Goal: Task Accomplishment & Management: Use online tool/utility

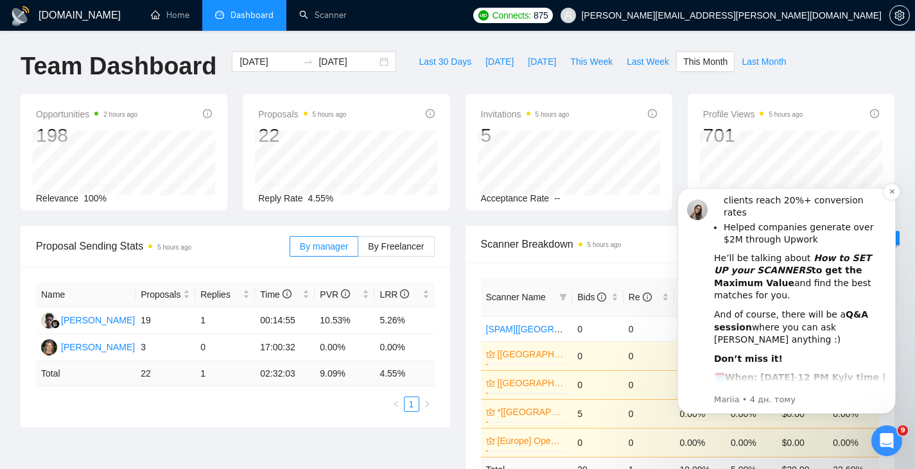
scroll to position [241, 0]
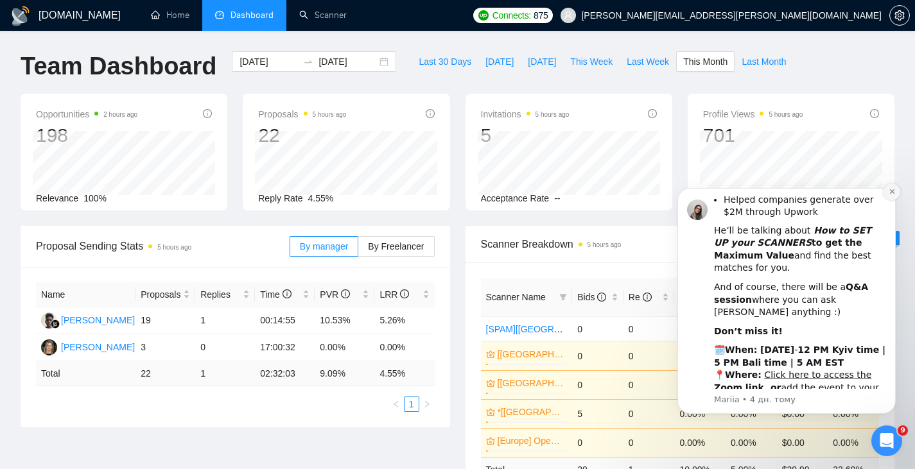
click at [891, 193] on icon "Dismiss notification" at bounding box center [891, 191] width 4 height 4
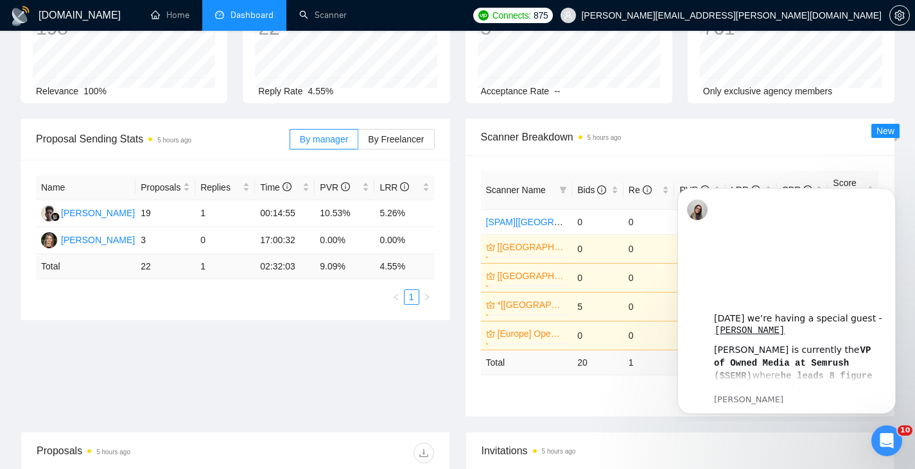
scroll to position [214, 0]
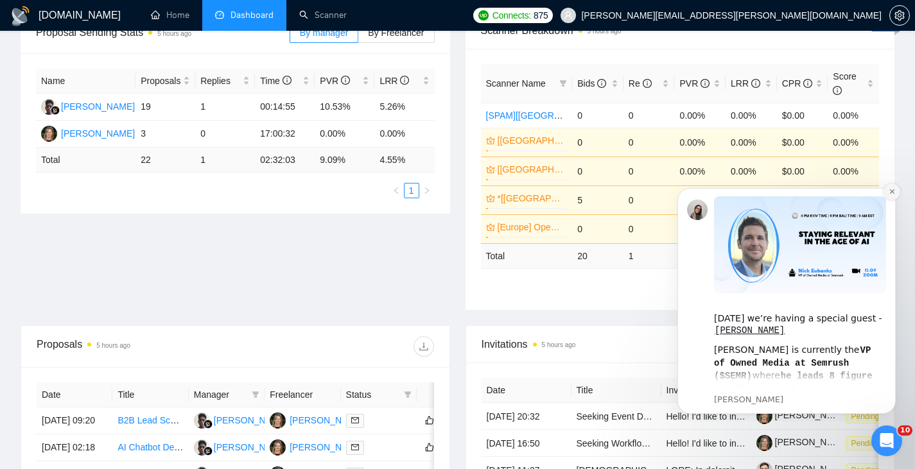
click at [891, 193] on icon "Dismiss notification" at bounding box center [891, 191] width 4 height 4
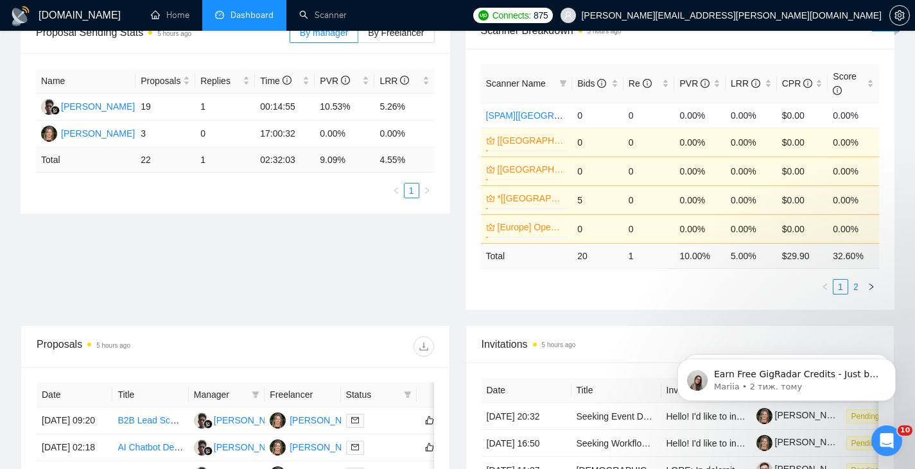
click at [855, 286] on link "2" at bounding box center [856, 287] width 14 height 14
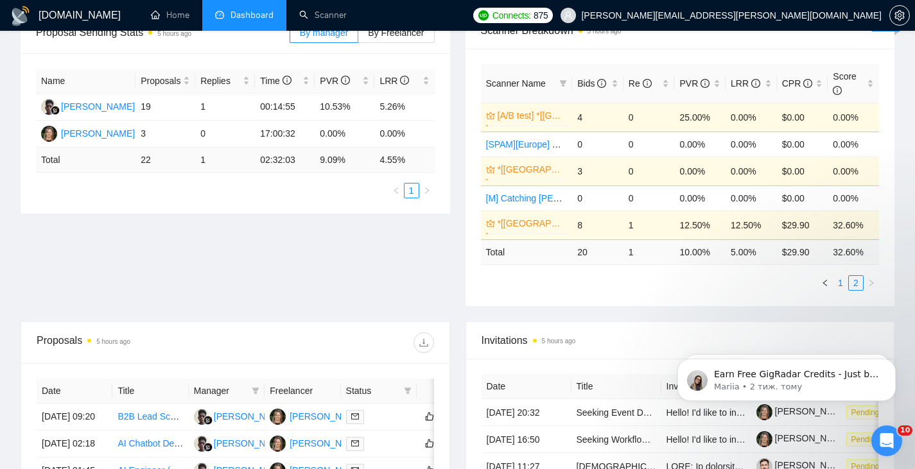
click at [843, 282] on link "1" at bounding box center [841, 283] width 14 height 14
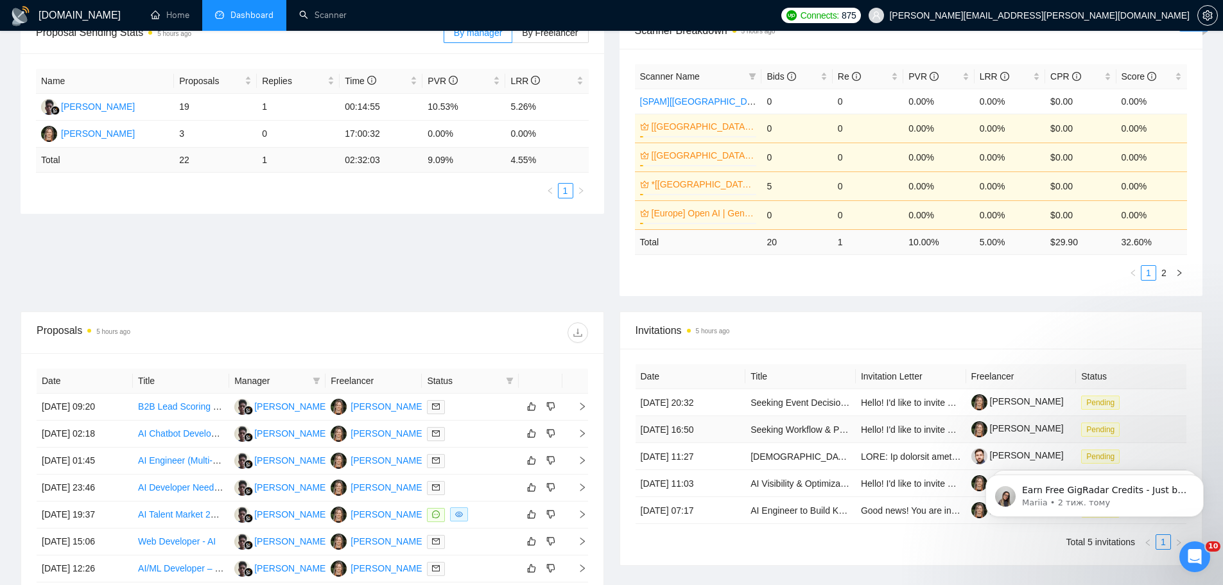
scroll to position [107, 0]
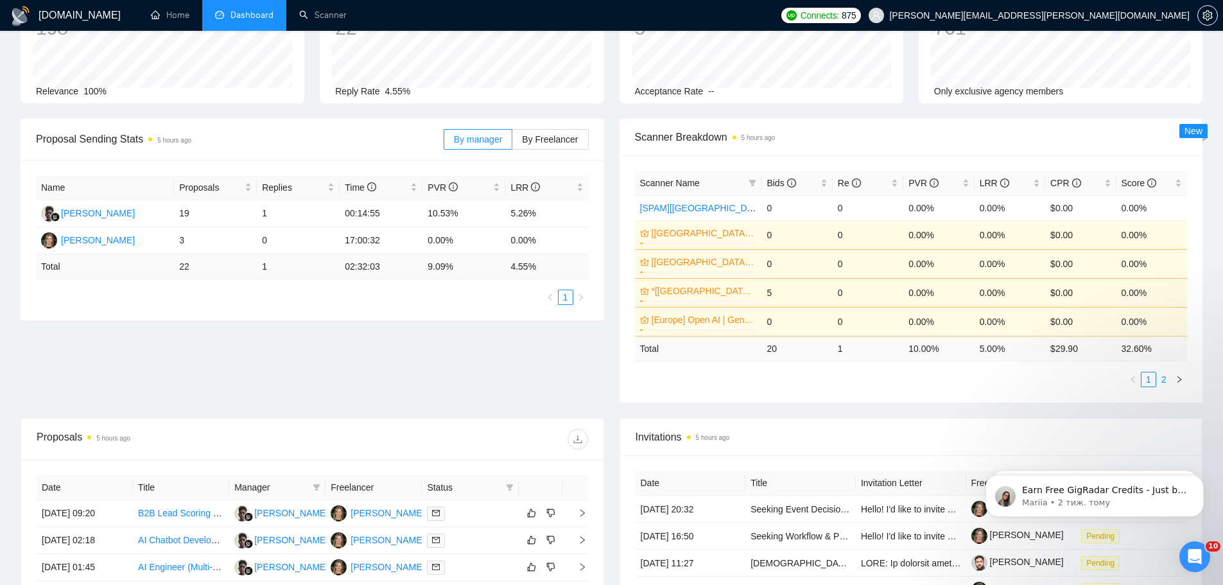
click at [1166, 378] on link "2" at bounding box center [1164, 379] width 14 height 14
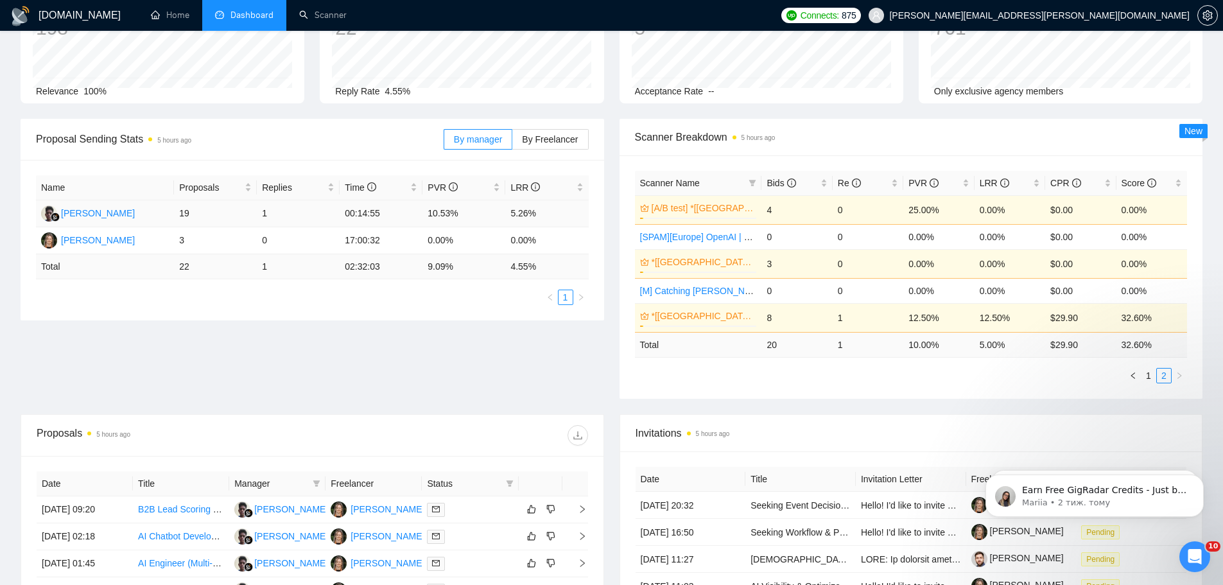
scroll to position [0, 0]
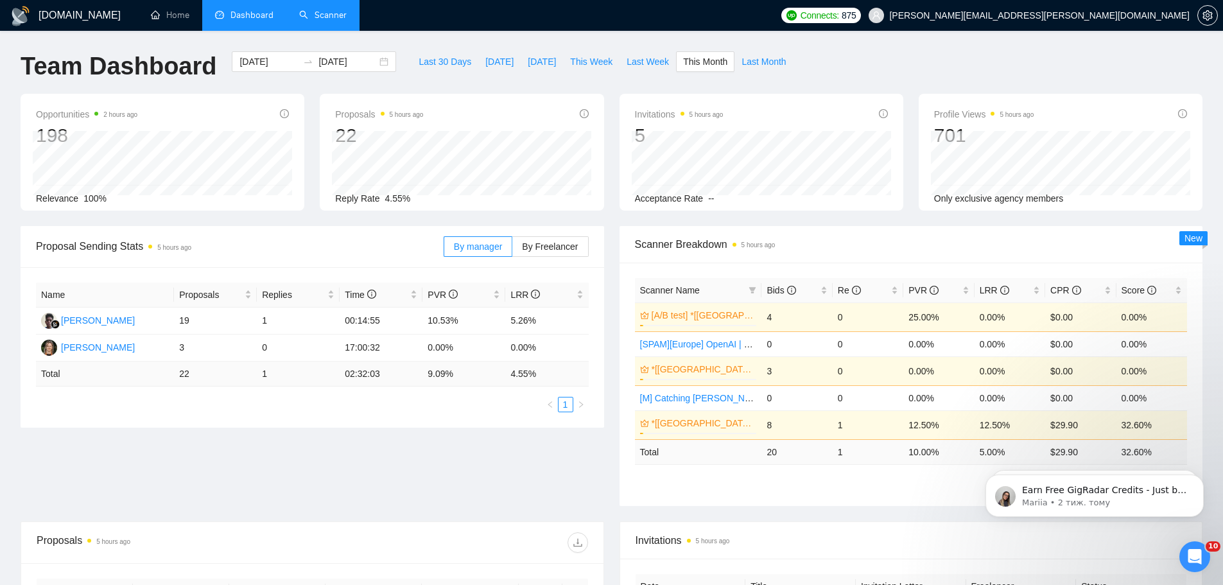
click at [317, 13] on link "Scanner" at bounding box center [323, 15] width 48 height 11
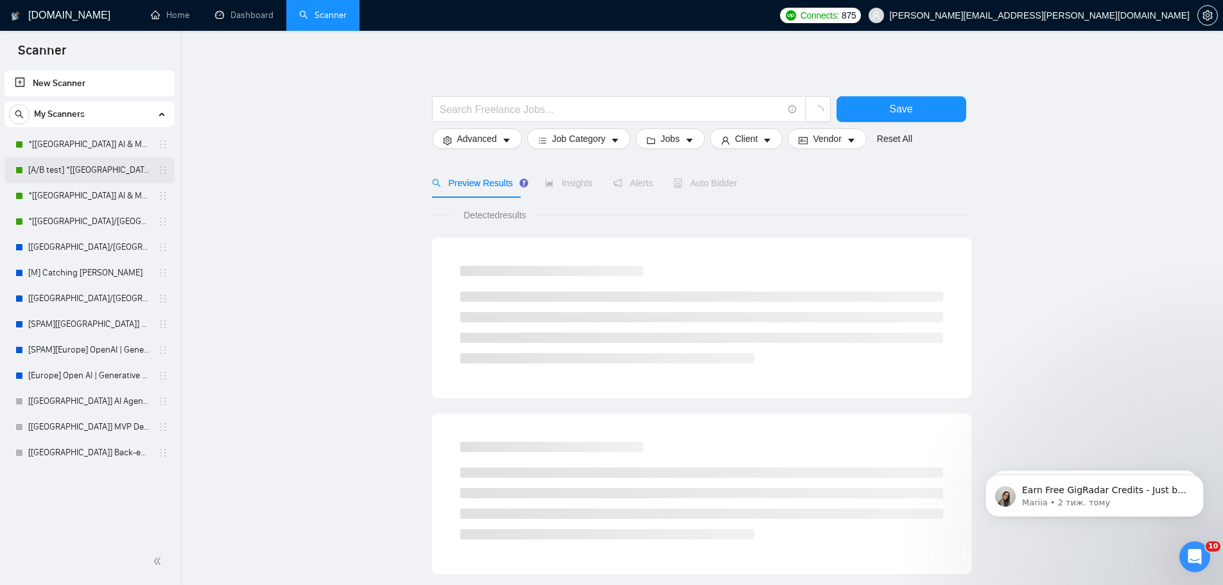
click at [92, 166] on link "[A/B test] *[[GEOGRAPHIC_DATA]] AI & Machine Learning Software" at bounding box center [89, 170] width 122 height 26
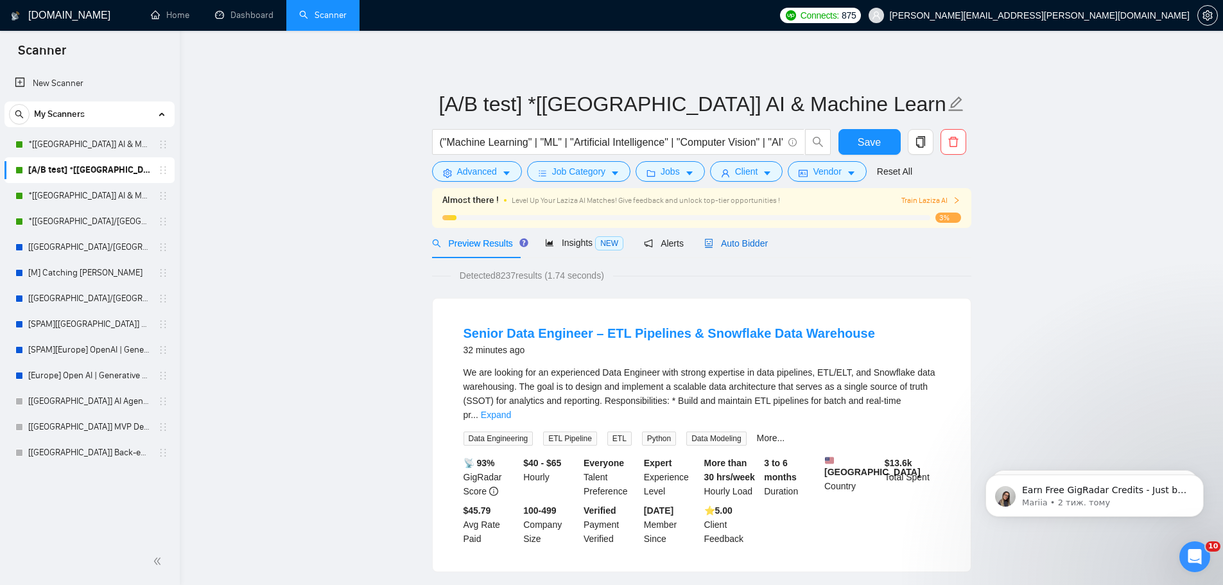
click at [718, 240] on span "Auto Bidder" at bounding box center [736, 243] width 64 height 10
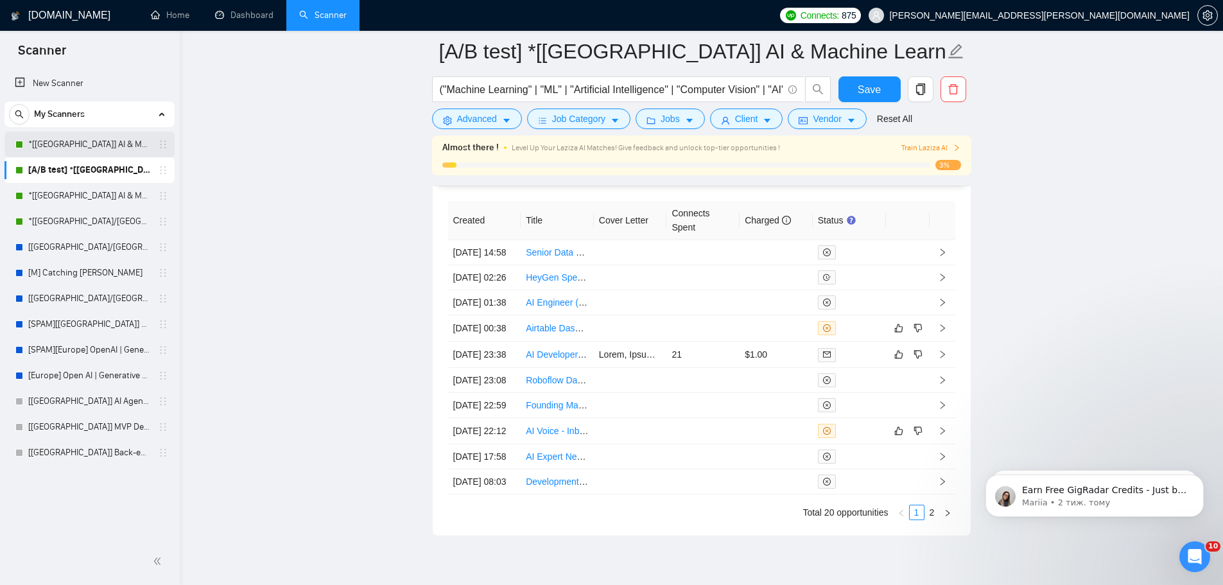
click at [107, 145] on link "*[[GEOGRAPHIC_DATA]] AI & Machine Learning Software" at bounding box center [89, 145] width 122 height 26
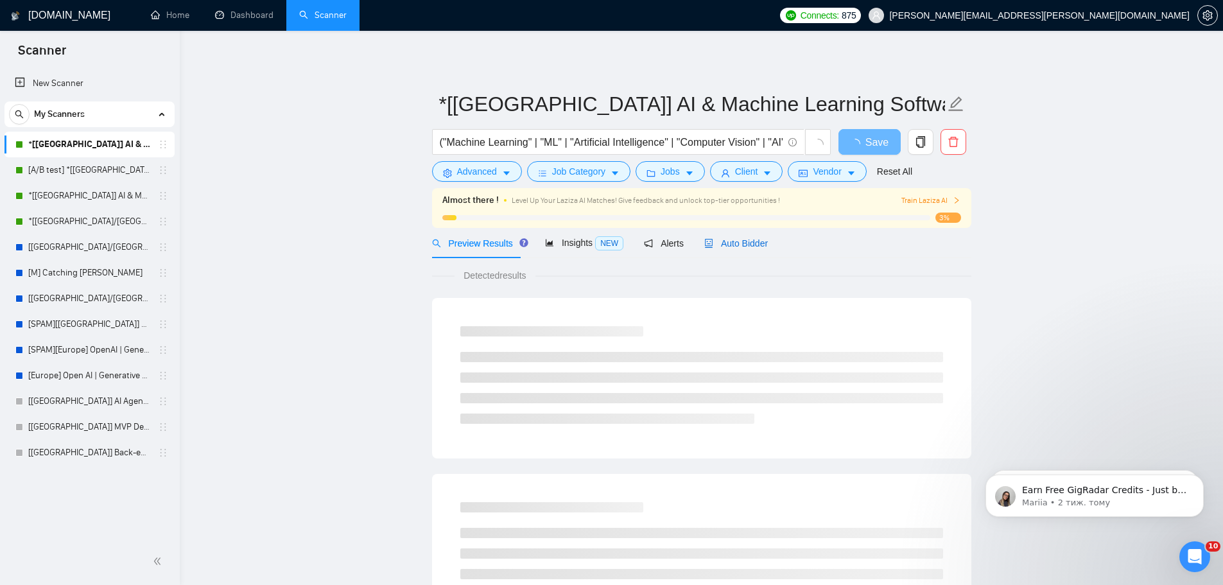
click at [736, 238] on span "Auto Bidder" at bounding box center [736, 243] width 64 height 10
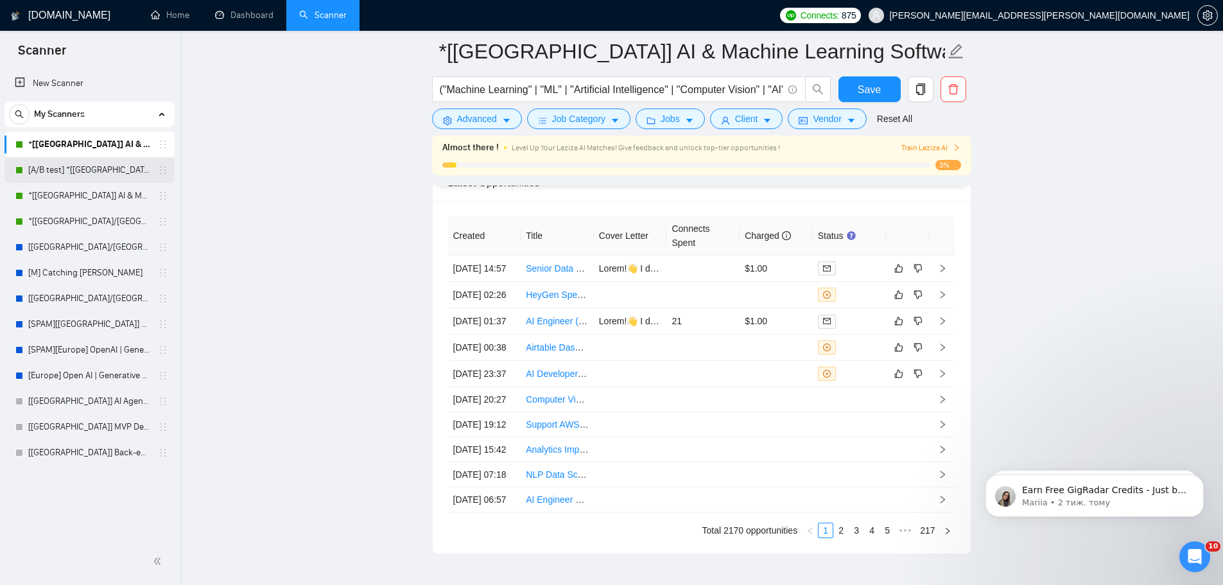
click at [87, 172] on link "[A/B test] *[[GEOGRAPHIC_DATA]] AI & Machine Learning Software" at bounding box center [89, 170] width 122 height 26
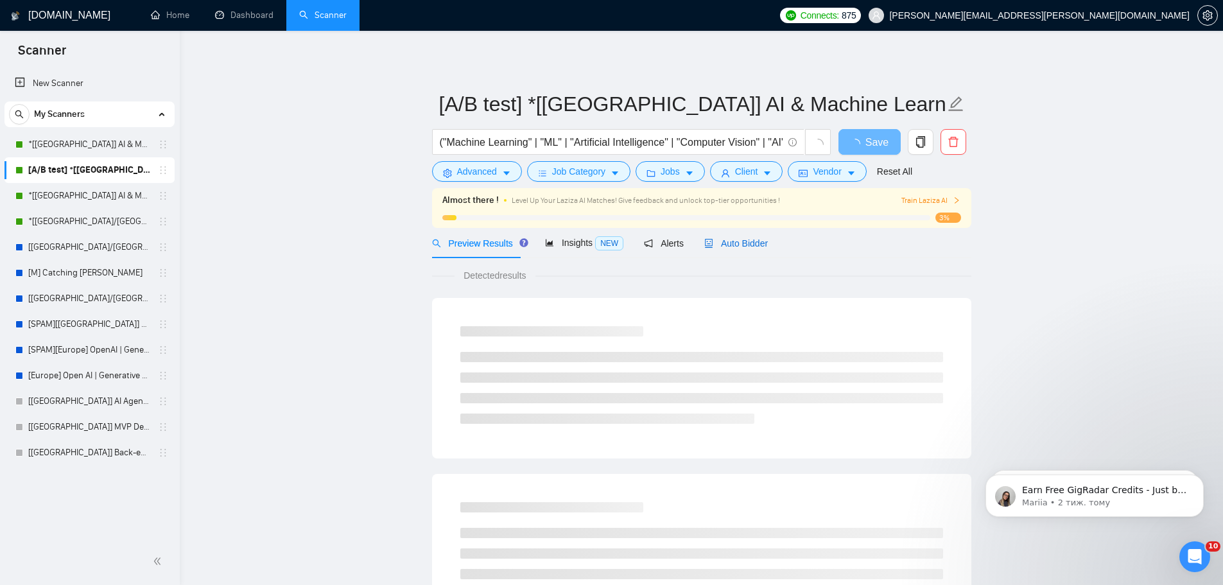
click at [740, 249] on span "Auto Bidder" at bounding box center [736, 243] width 64 height 10
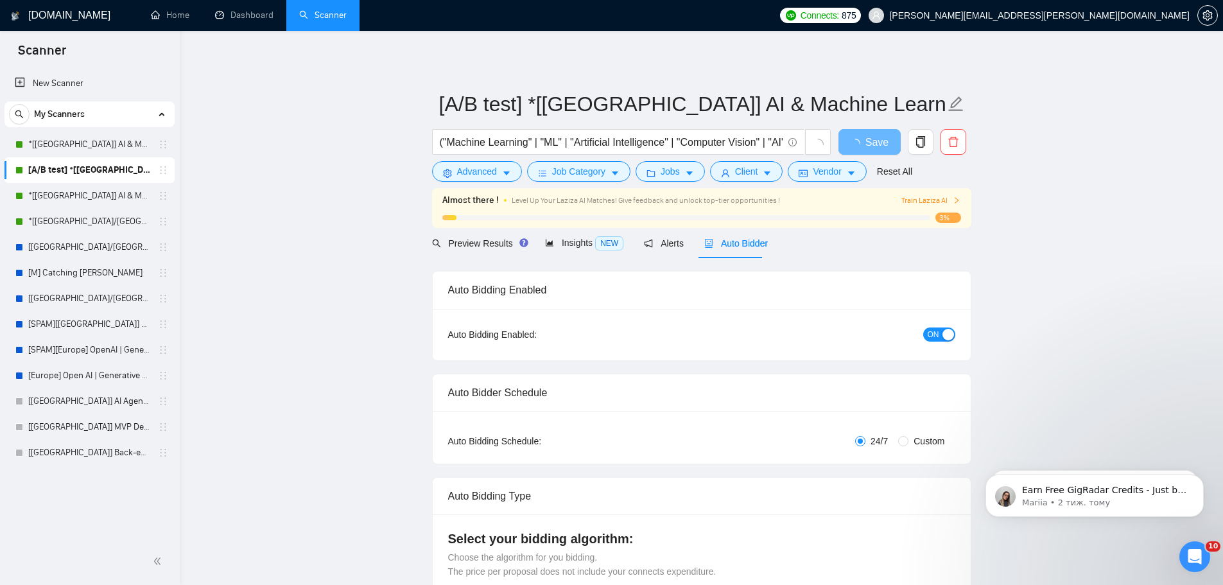
radio input "false"
radio input "true"
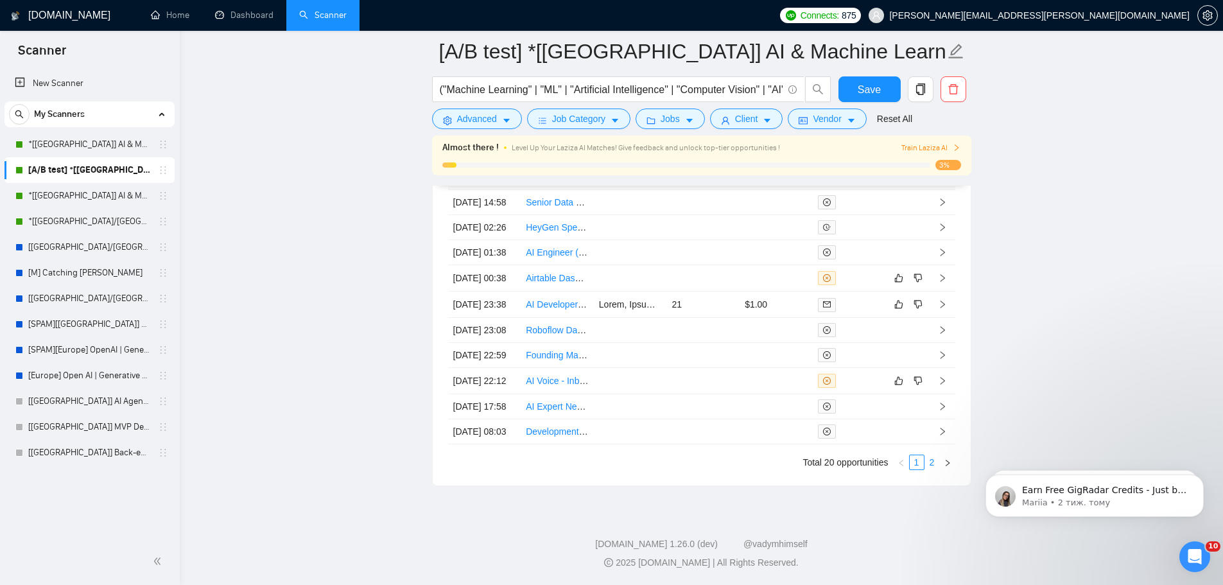
click at [936, 469] on link "2" at bounding box center [932, 462] width 14 height 14
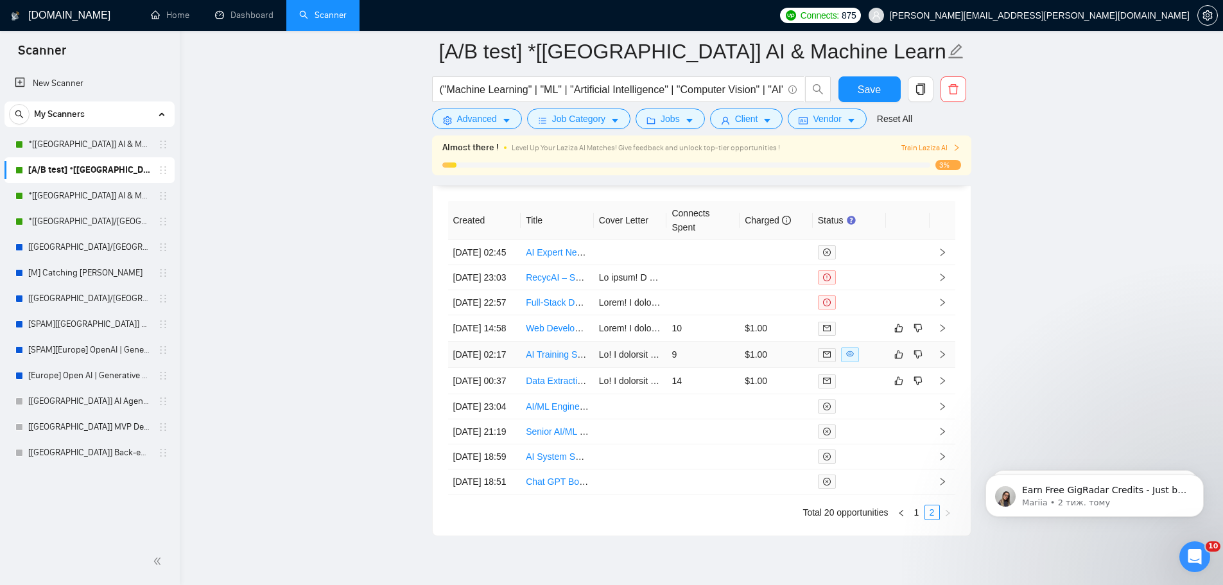
scroll to position [3532, 0]
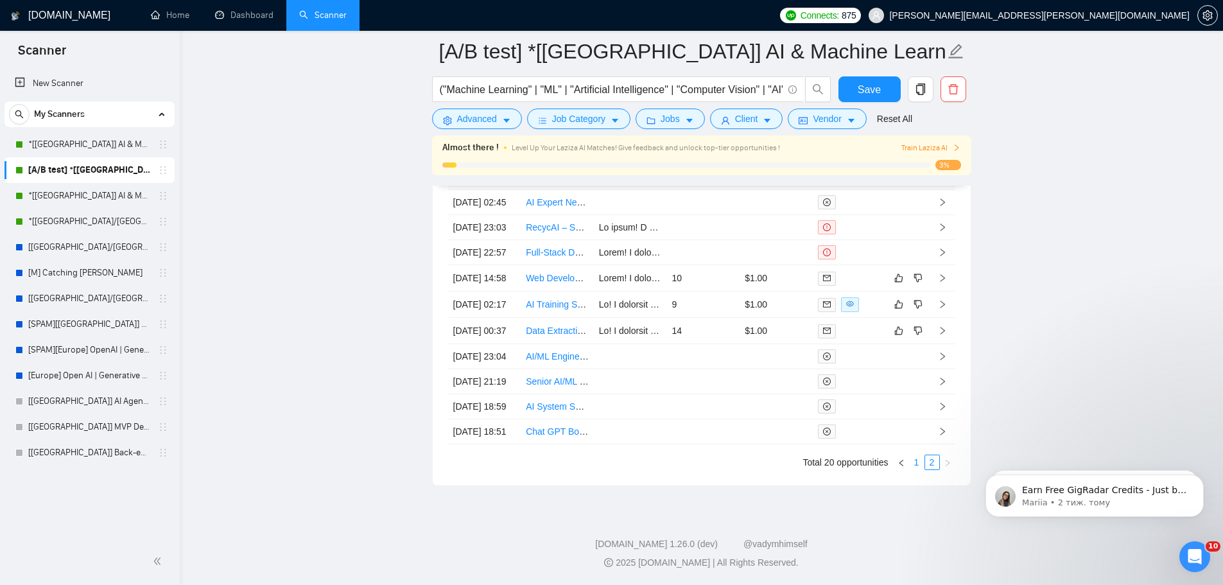
click at [915, 469] on link "1" at bounding box center [917, 462] width 14 height 14
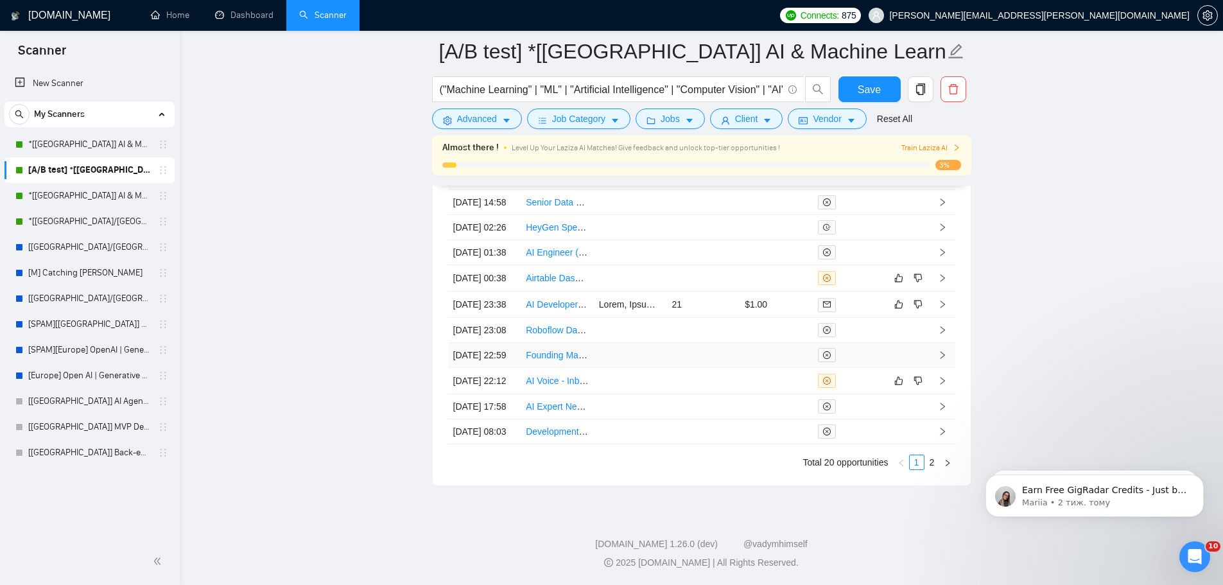
scroll to position [3425, 0]
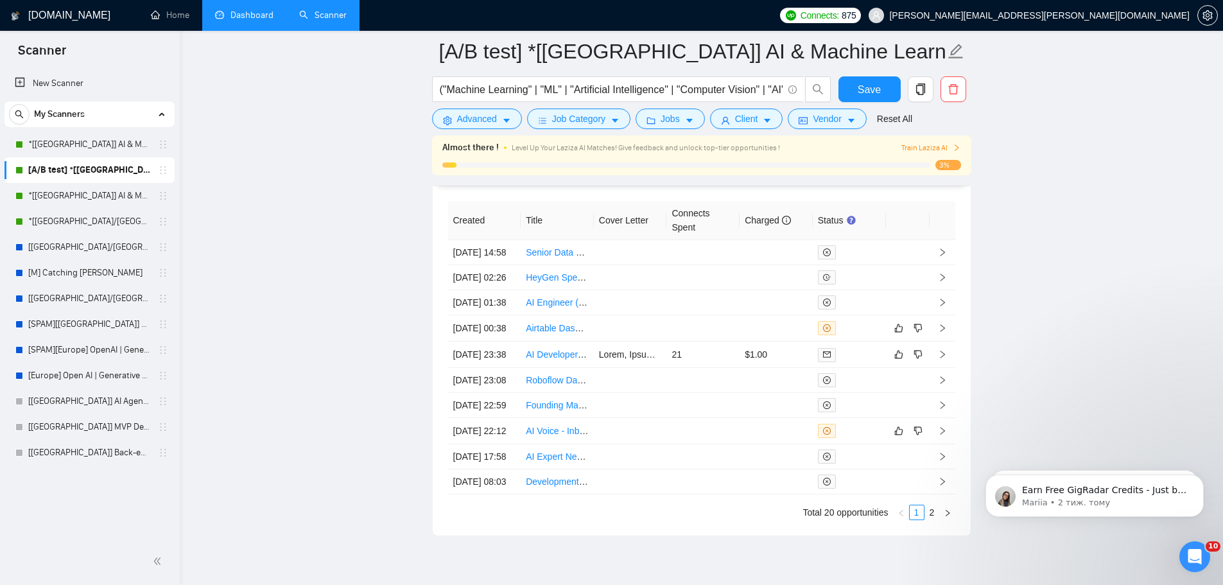
click at [272, 10] on link "Dashboard" at bounding box center [244, 15] width 58 height 11
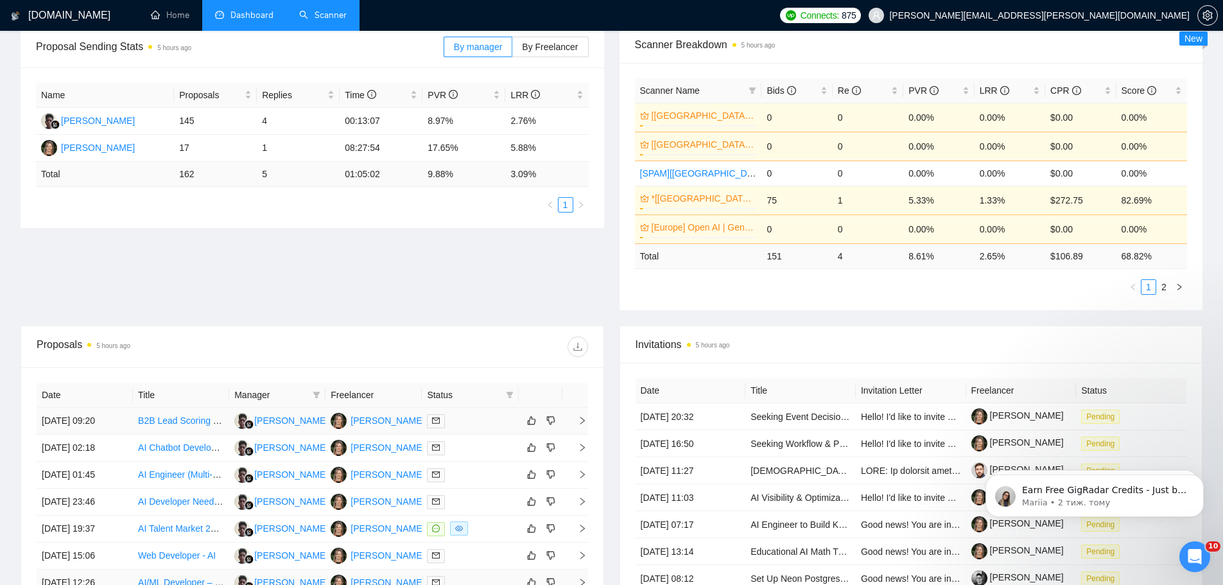
scroll to position [307, 0]
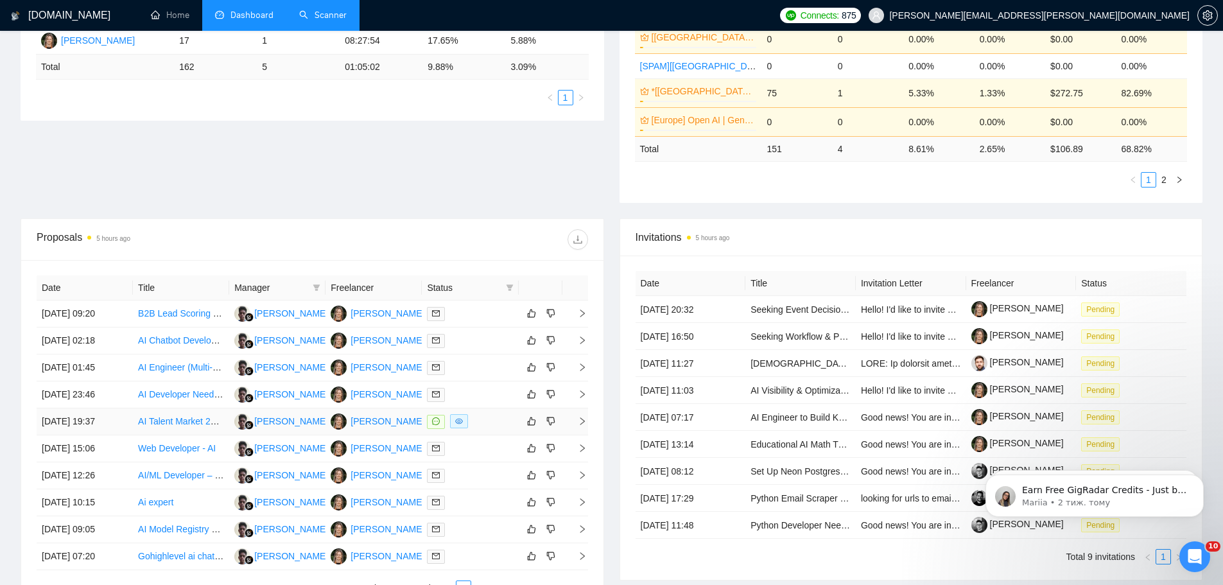
click at [486, 427] on div at bounding box center [470, 421] width 86 height 15
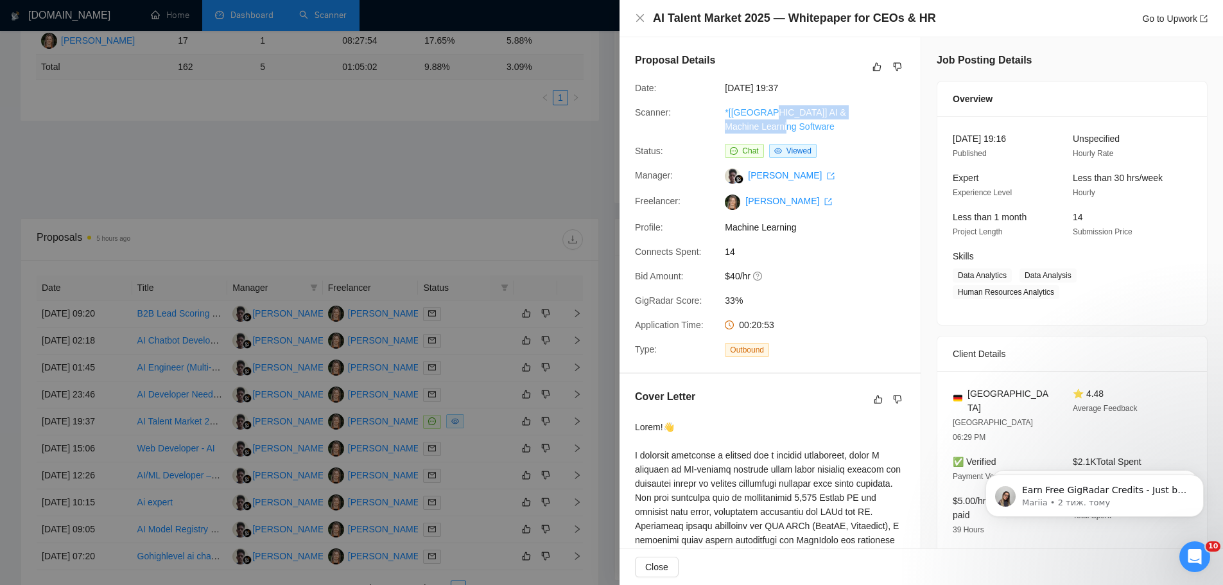
drag, startPoint x: 810, startPoint y: 127, endPoint x: 763, endPoint y: 114, distance: 48.6
click at [763, 114] on div "*[[GEOGRAPHIC_DATA]] AI & Machine Learning Software" at bounding box center [788, 119] width 136 height 28
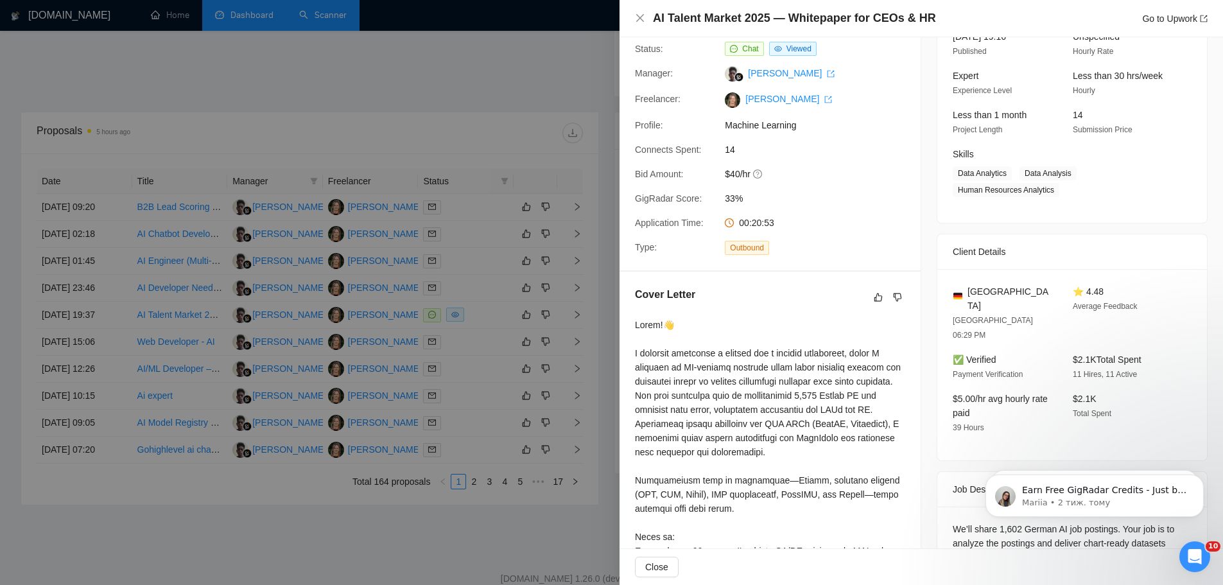
scroll to position [0, 0]
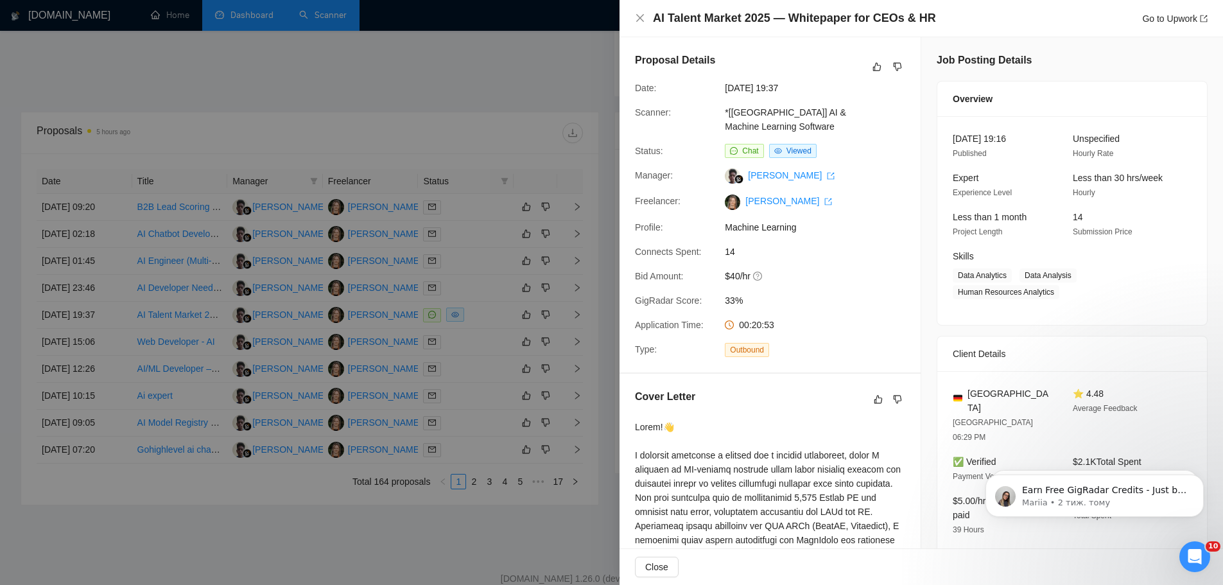
click at [545, 53] on div at bounding box center [611, 292] width 1223 height 585
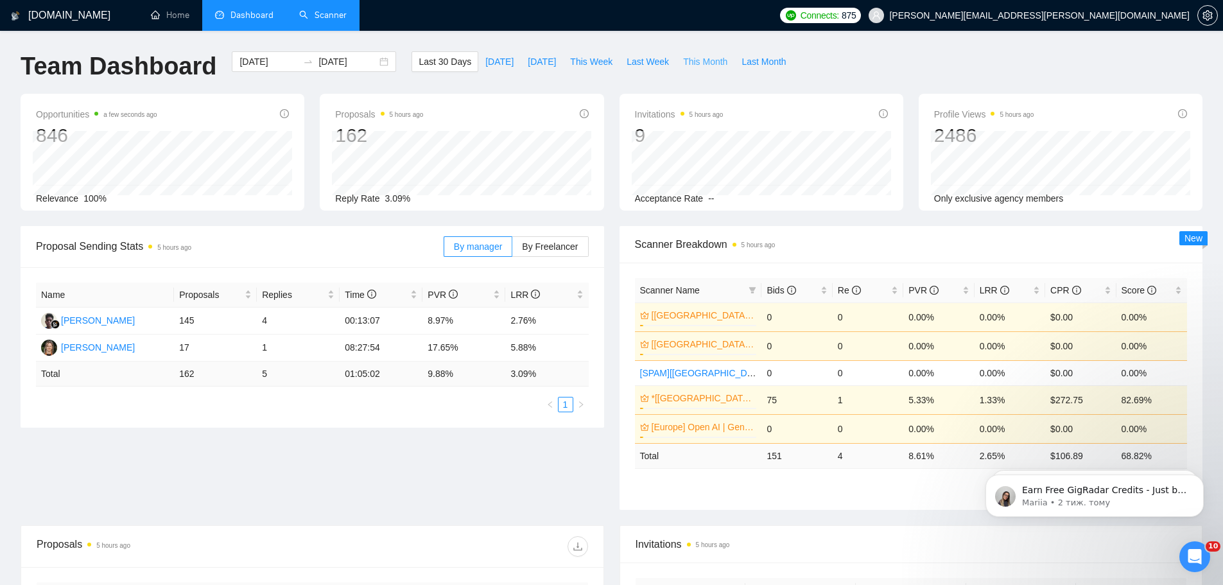
click at [691, 62] on span "This Month" at bounding box center [705, 62] width 44 height 14
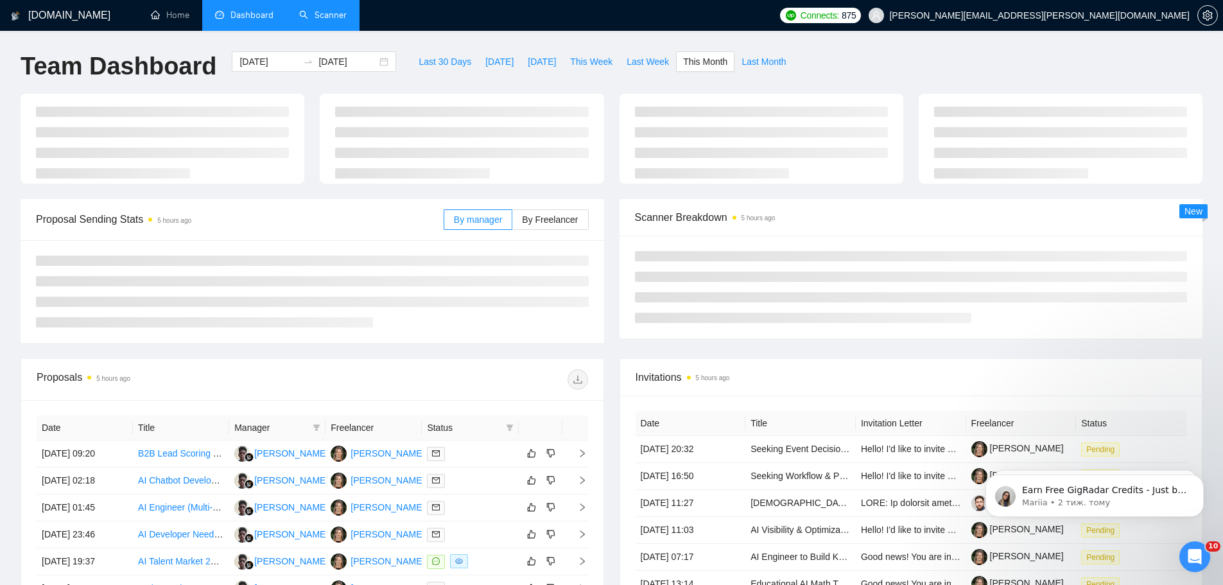
type input "[DATE]"
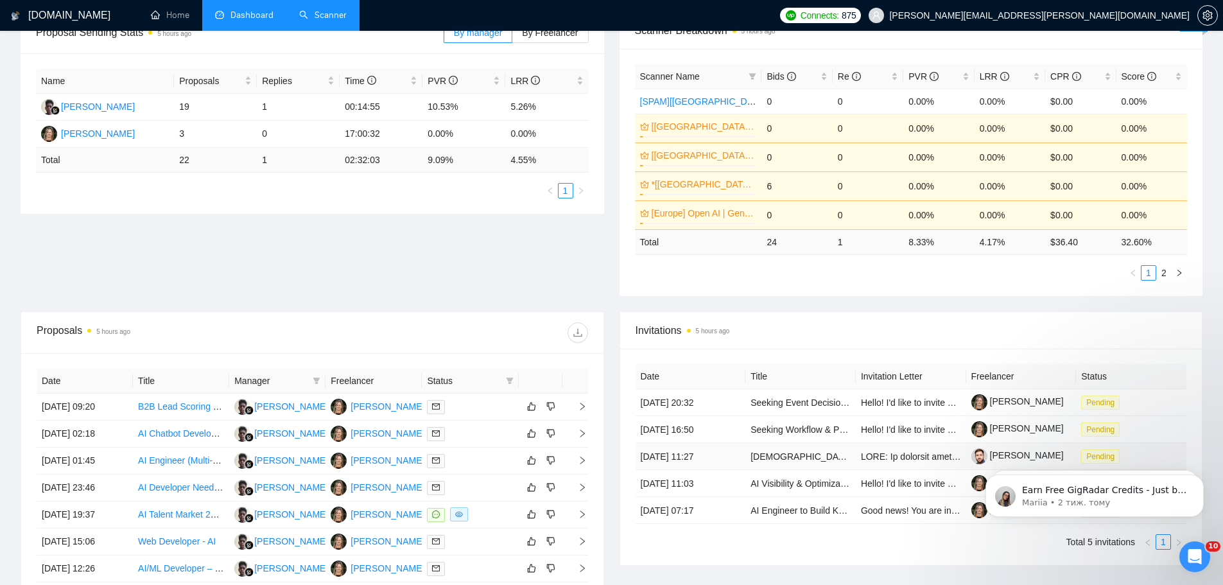
scroll to position [321, 0]
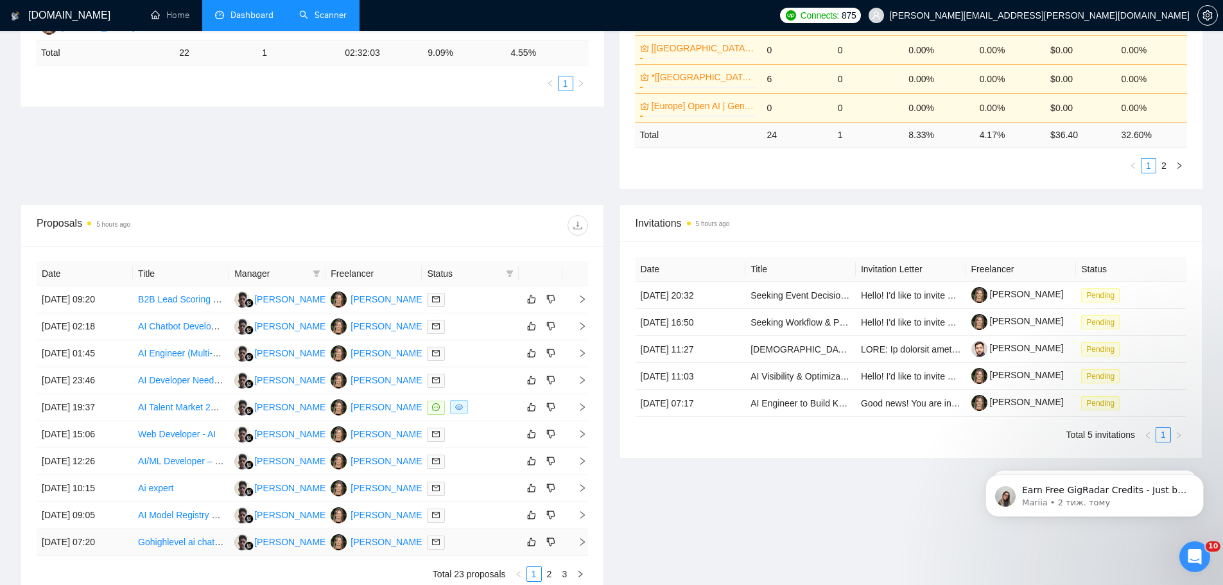
click at [474, 536] on div at bounding box center [470, 542] width 86 height 15
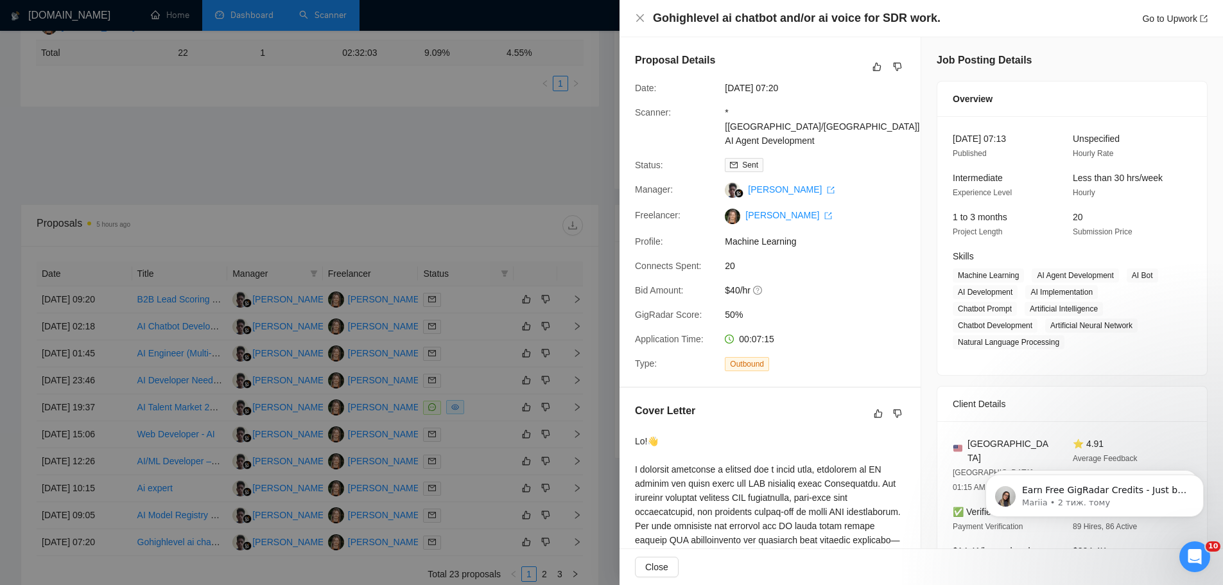
click at [360, 169] on div at bounding box center [611, 292] width 1223 height 585
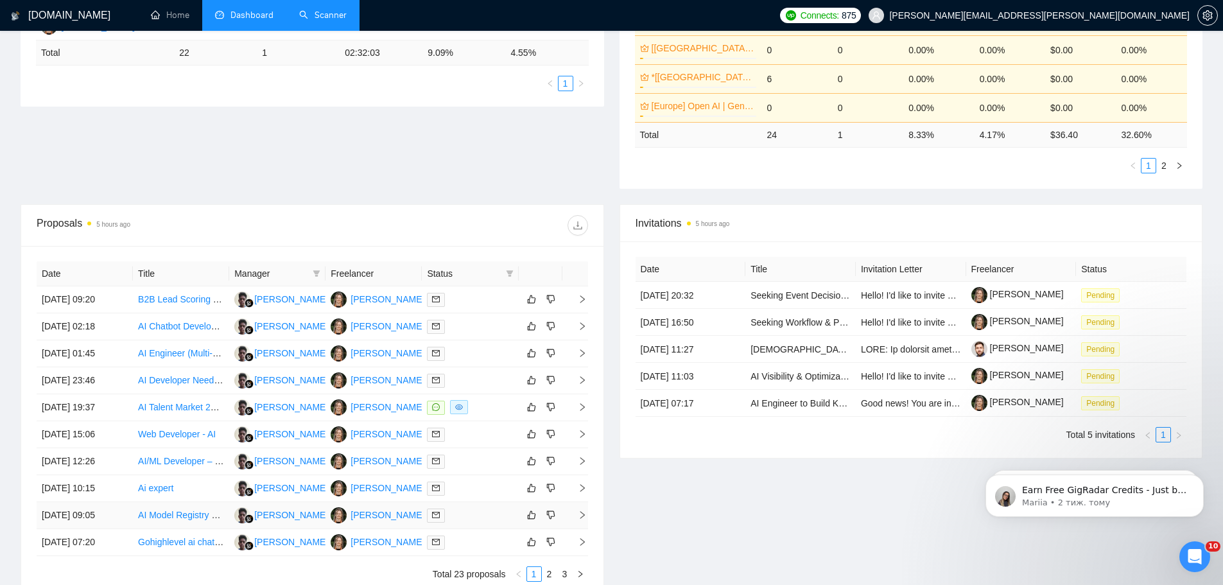
click at [469, 523] on td at bounding box center [470, 515] width 96 height 27
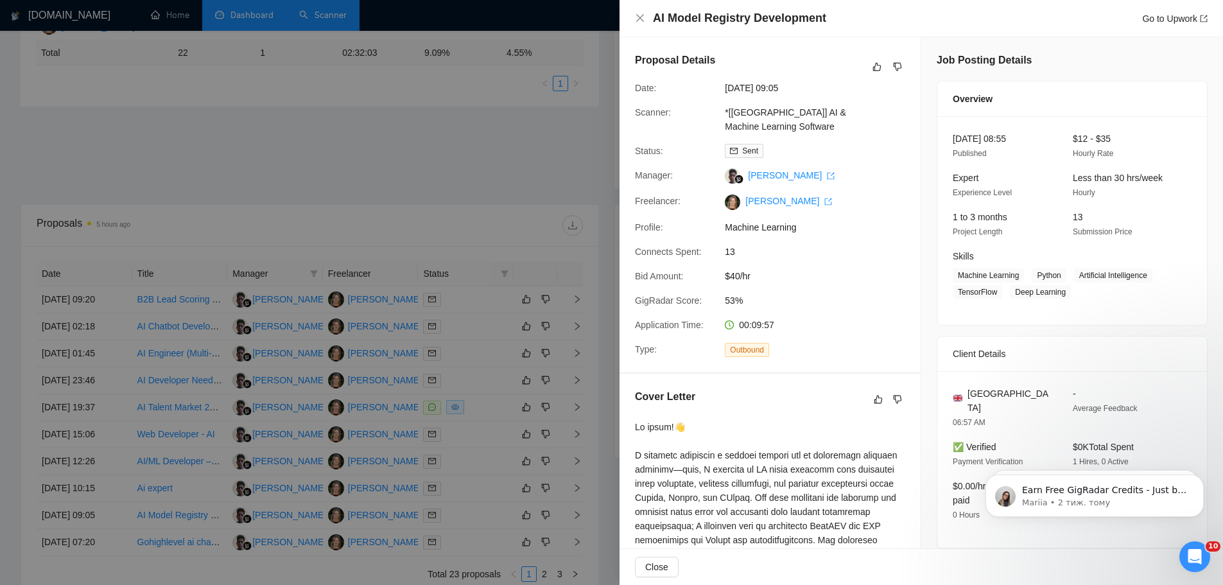
click at [471, 139] on div at bounding box center [611, 292] width 1223 height 585
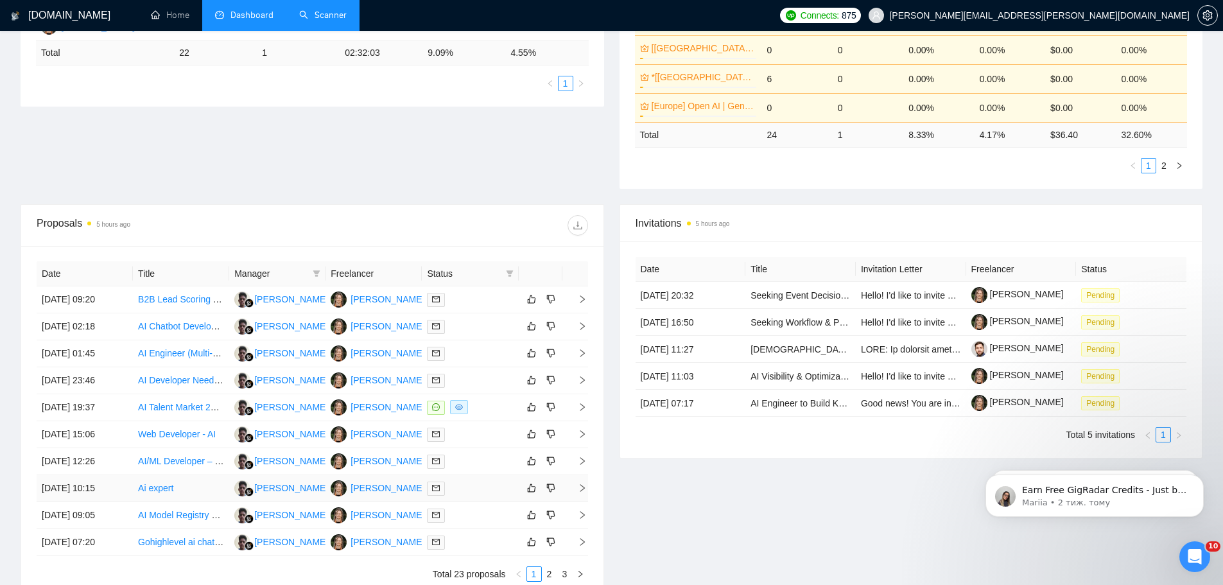
click at [475, 488] on div at bounding box center [470, 488] width 86 height 15
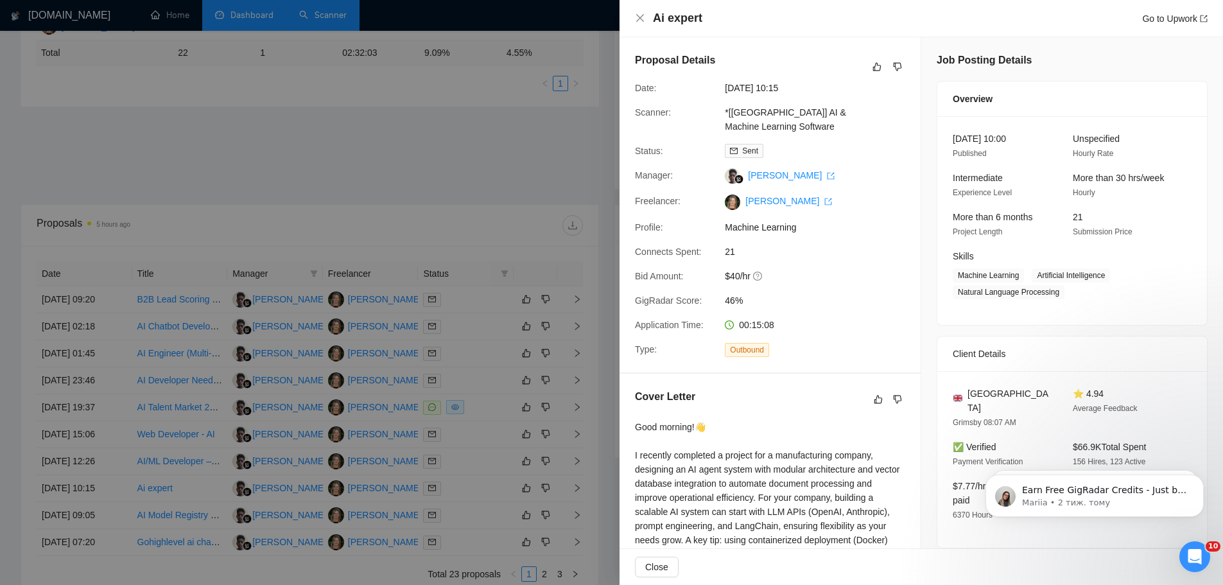
click at [489, 156] on div at bounding box center [611, 292] width 1223 height 585
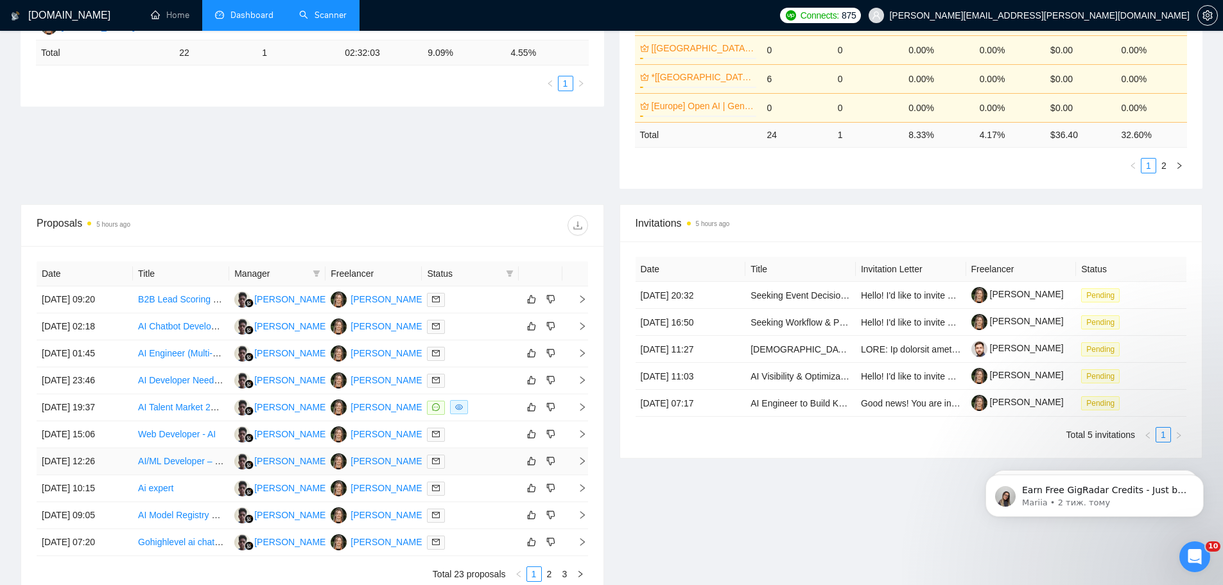
click at [471, 464] on div at bounding box center [470, 461] width 86 height 15
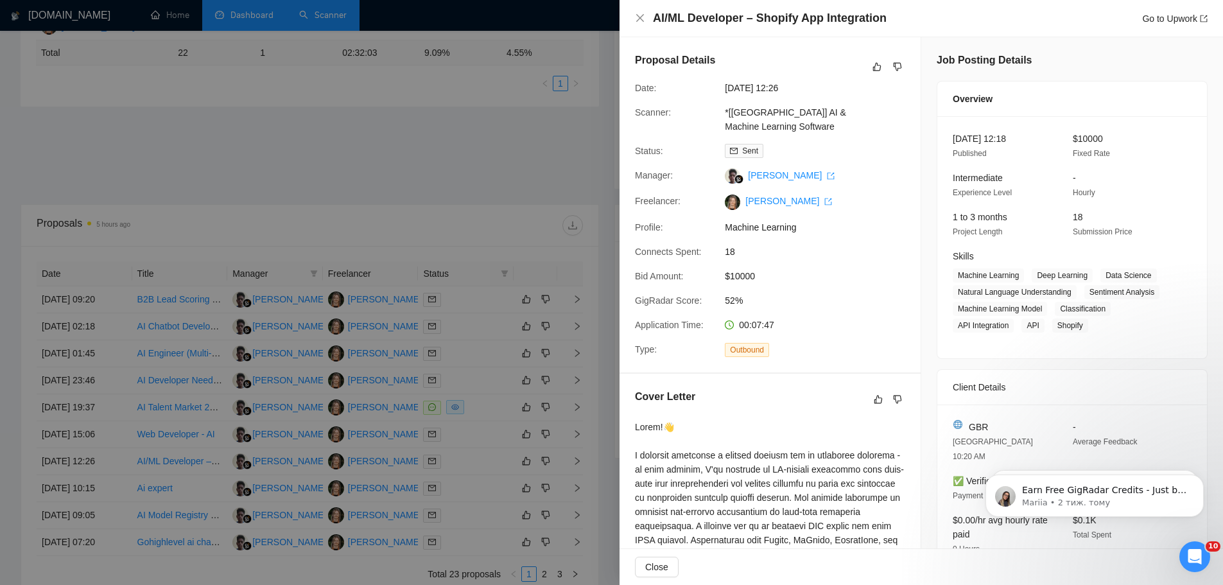
click at [483, 123] on div at bounding box center [611, 292] width 1223 height 585
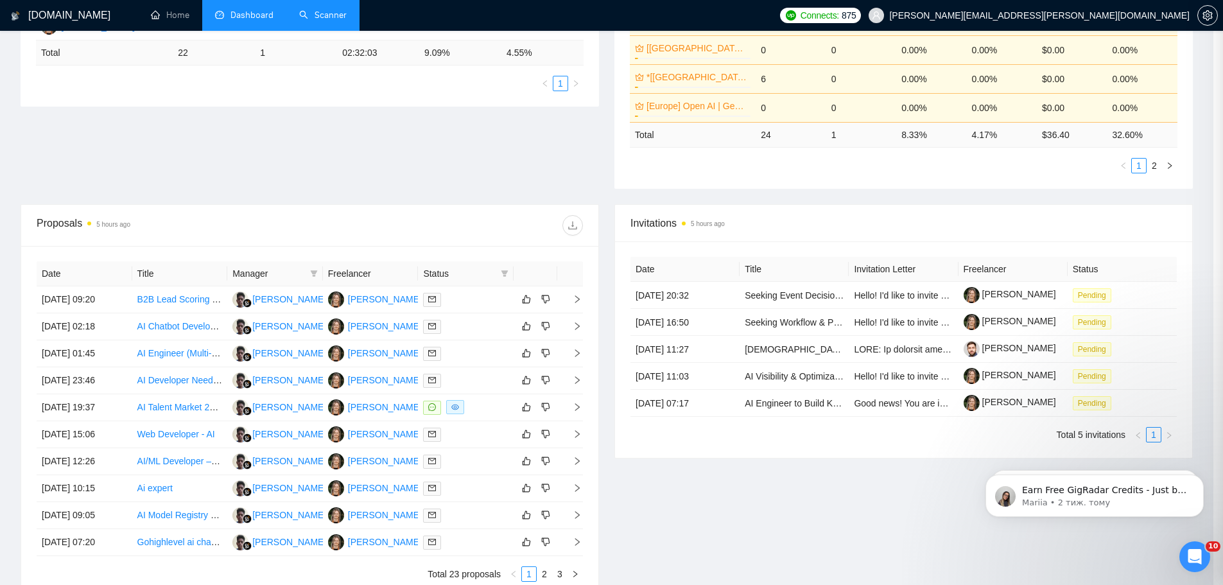
scroll to position [0, 0]
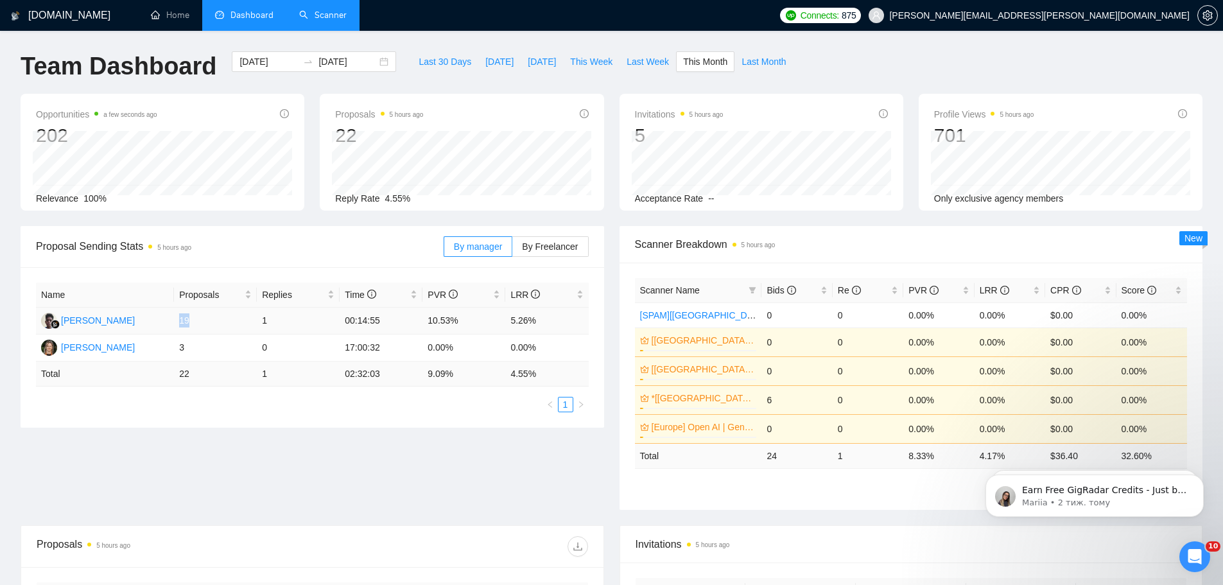
drag, startPoint x: 199, startPoint y: 317, endPoint x: 173, endPoint y: 313, distance: 26.6
click at [173, 313] on tr "[PERSON_NAME] 19 1 00:14:55 10.53% 5.26%" at bounding box center [312, 321] width 553 height 27
click at [262, 240] on span "Proposal Sending Stats 5 hours ago" at bounding box center [240, 246] width 408 height 16
drag, startPoint x: 191, startPoint y: 318, endPoint x: 175, endPoint y: 317, distance: 16.1
click at [175, 317] on td "19" at bounding box center [215, 321] width 83 height 27
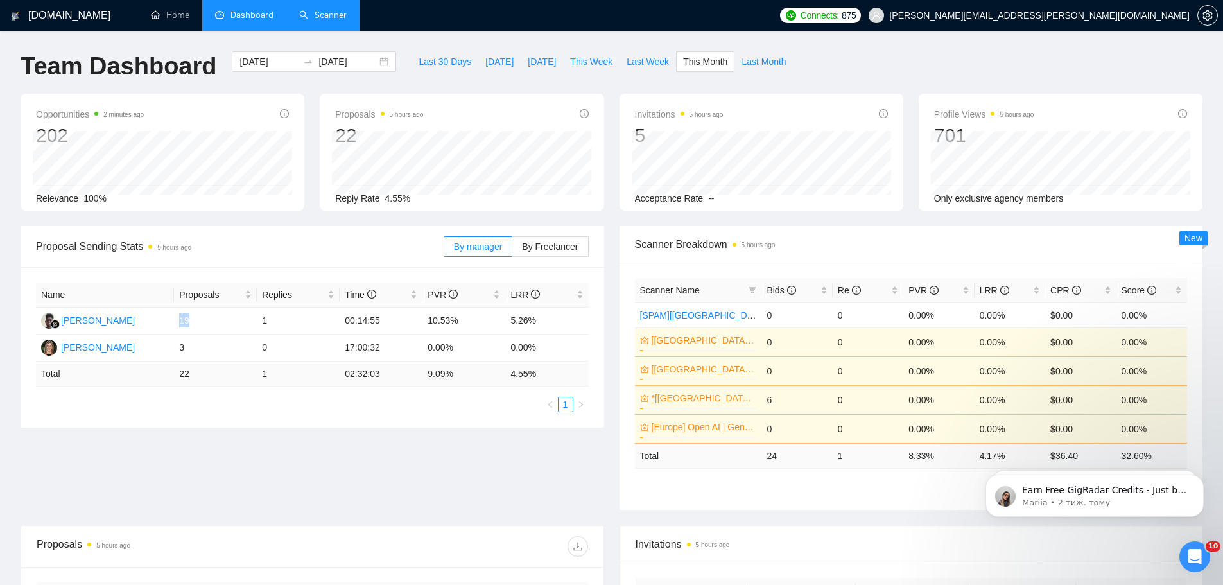
click at [307, 18] on link "Scanner" at bounding box center [323, 15] width 48 height 11
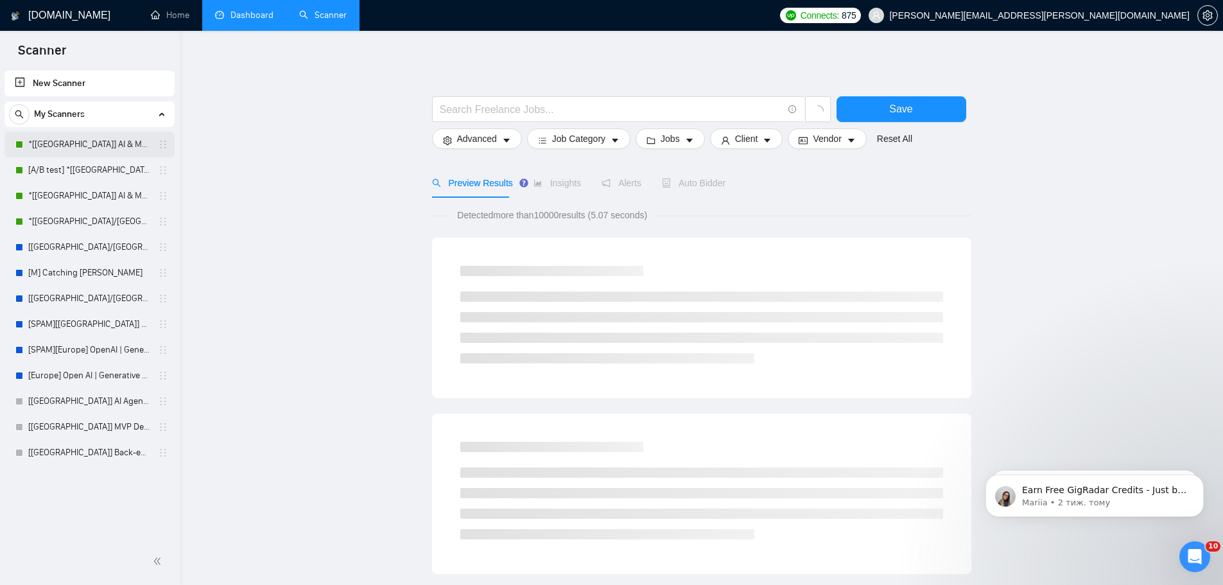
click at [103, 145] on link "*[[GEOGRAPHIC_DATA]] AI & Machine Learning Software" at bounding box center [89, 145] width 122 height 26
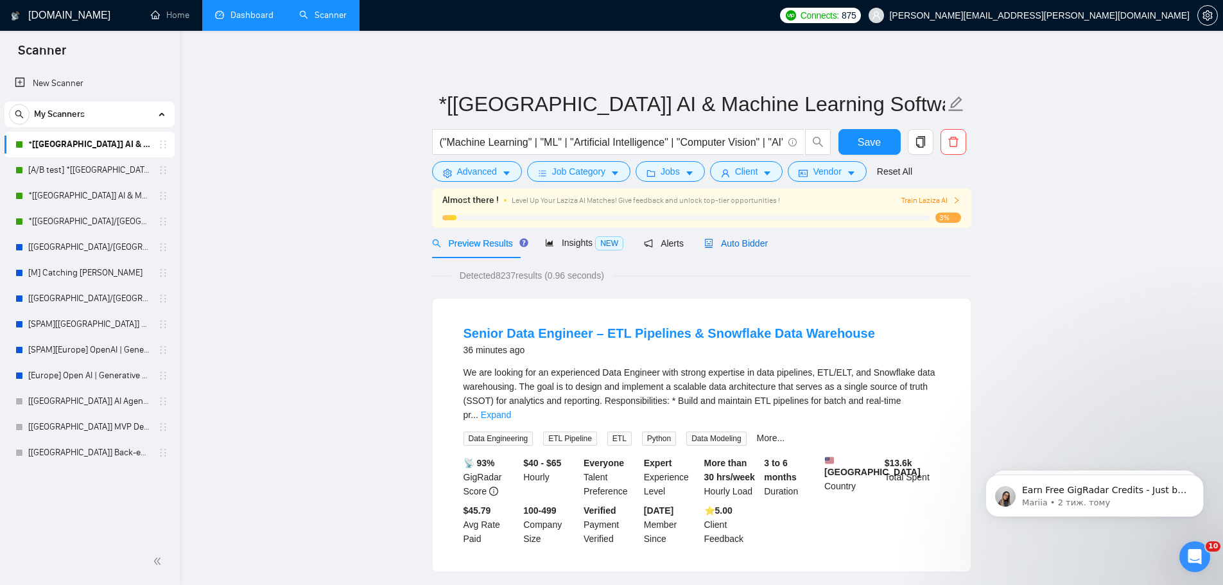
click at [726, 238] on span "Auto Bidder" at bounding box center [736, 243] width 64 height 10
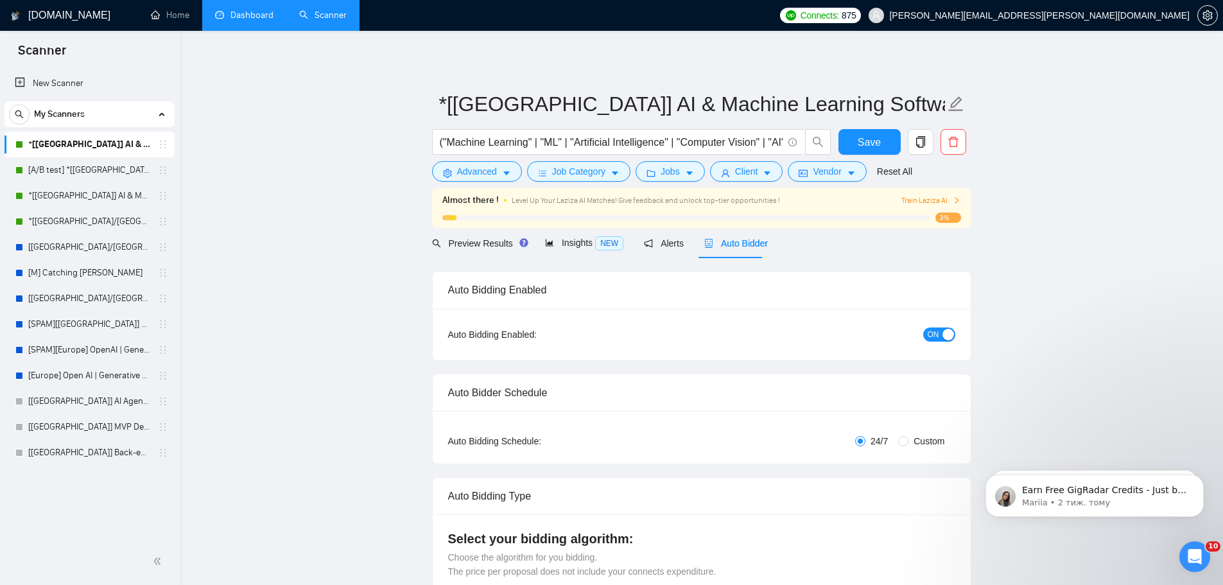
radio input "false"
radio input "true"
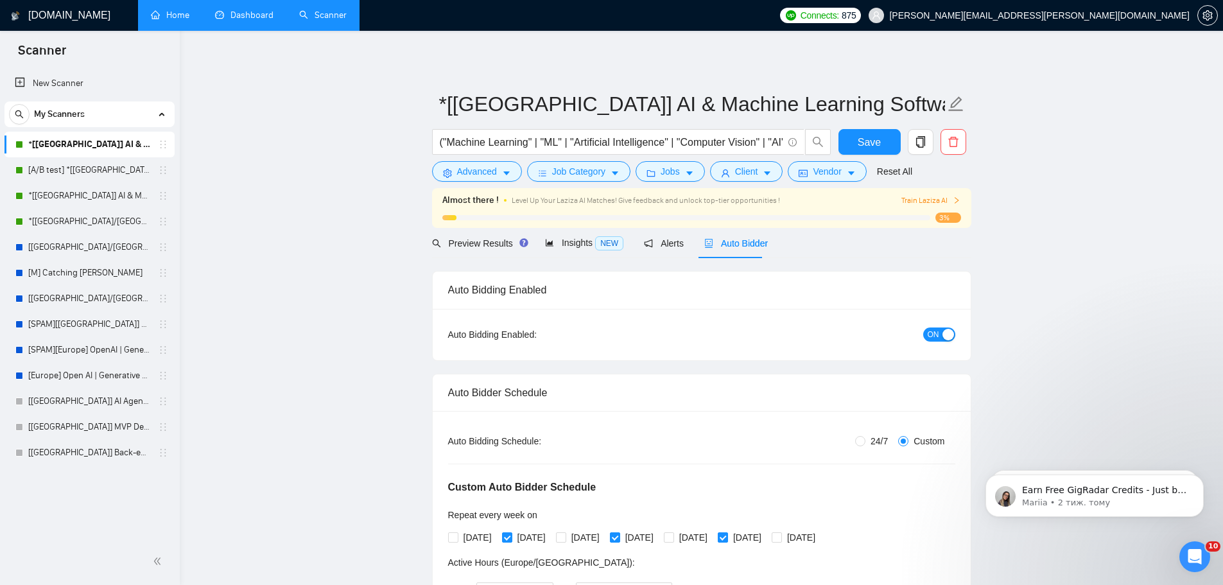
click at [189, 20] on link "Home" at bounding box center [170, 15] width 39 height 11
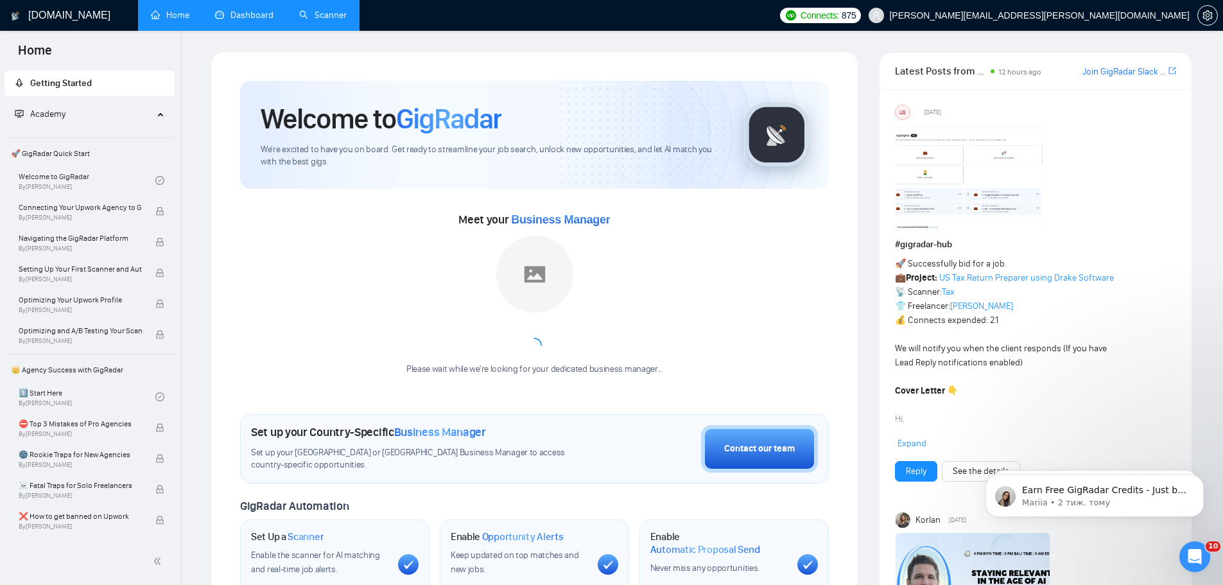
click at [243, 16] on link "Dashboard" at bounding box center [244, 15] width 58 height 11
